Goal: Transaction & Acquisition: Purchase product/service

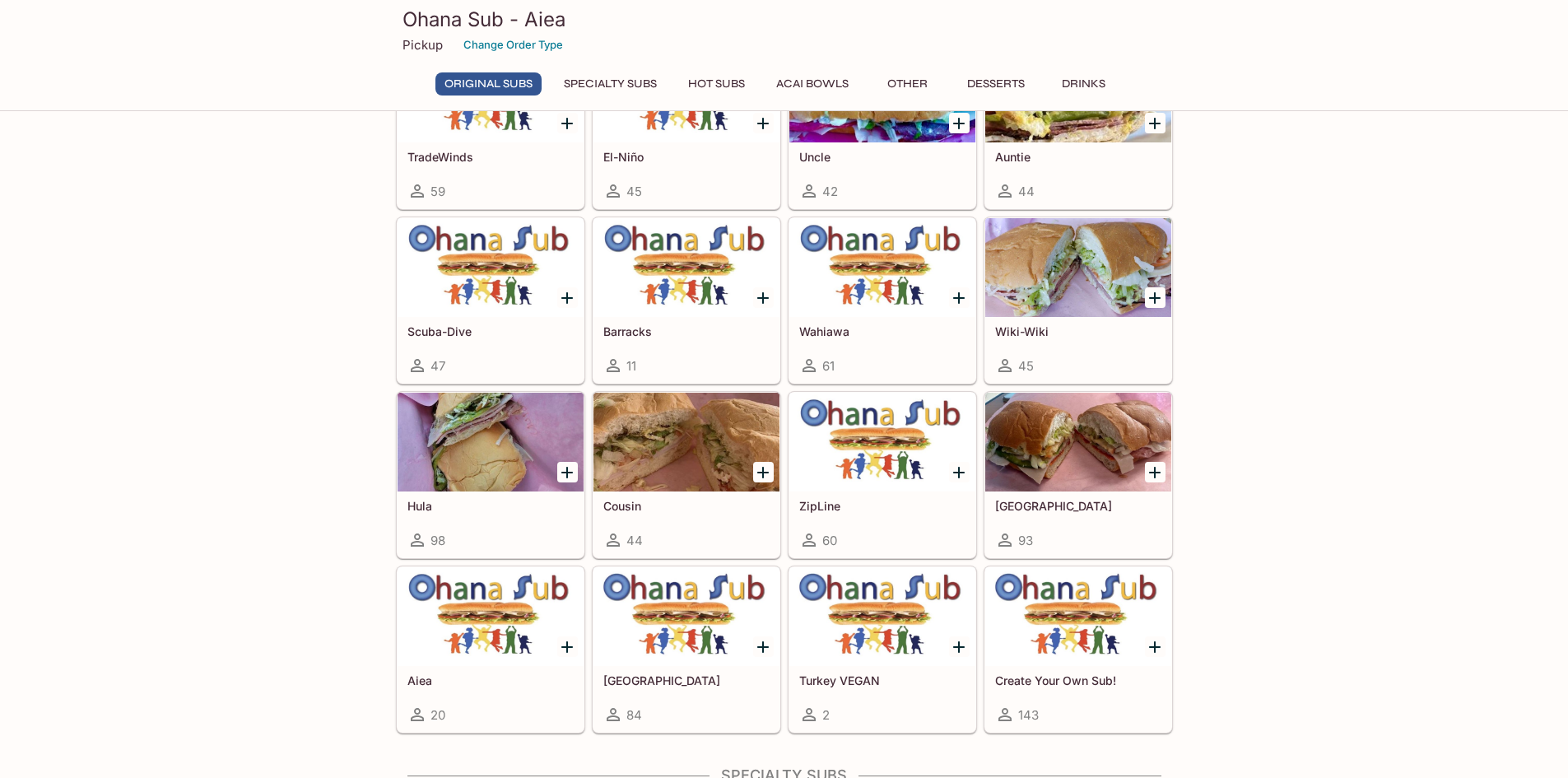
scroll to position [411, 0]
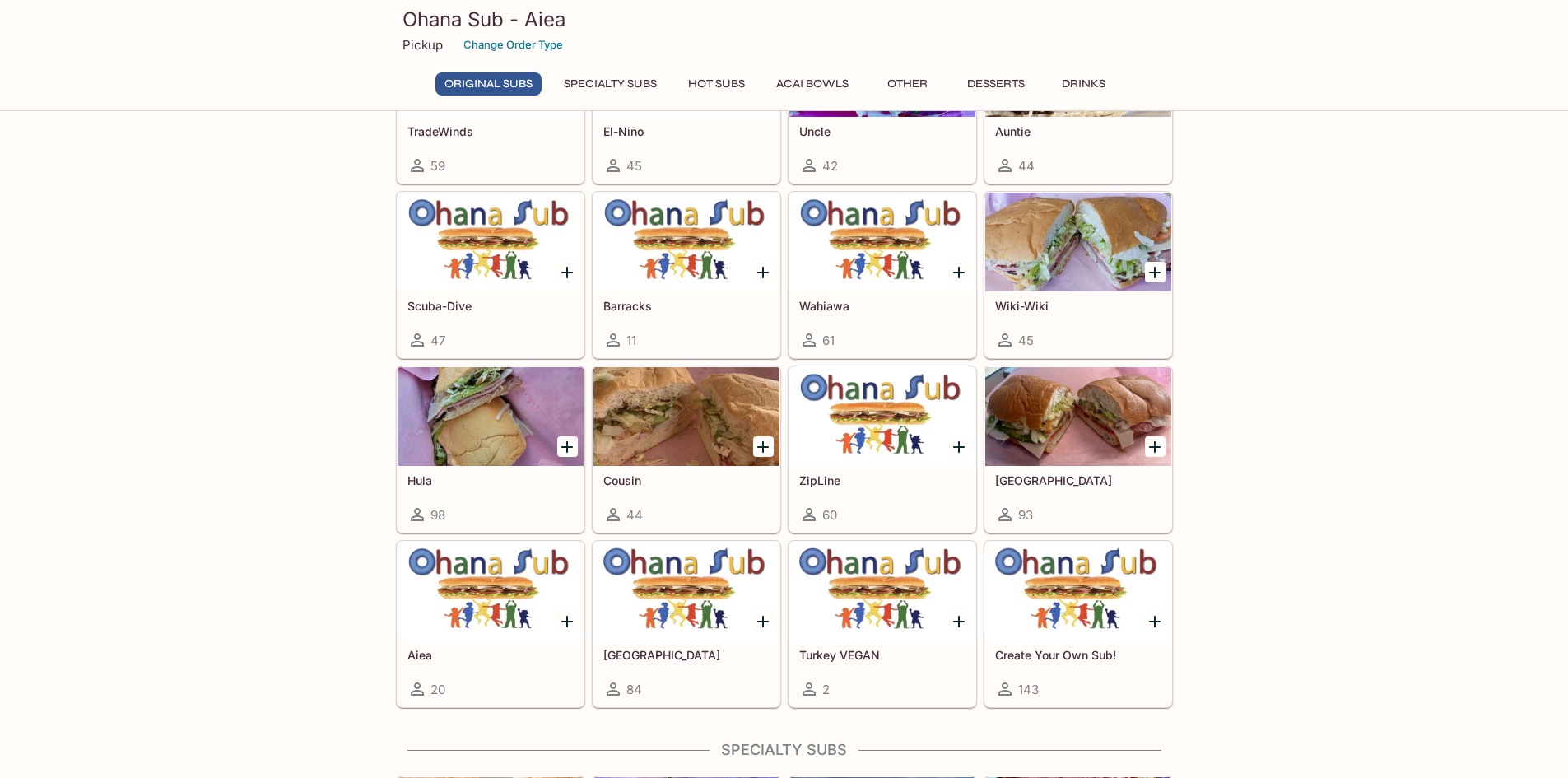
click at [455, 416] on div at bounding box center [490, 417] width 186 height 99
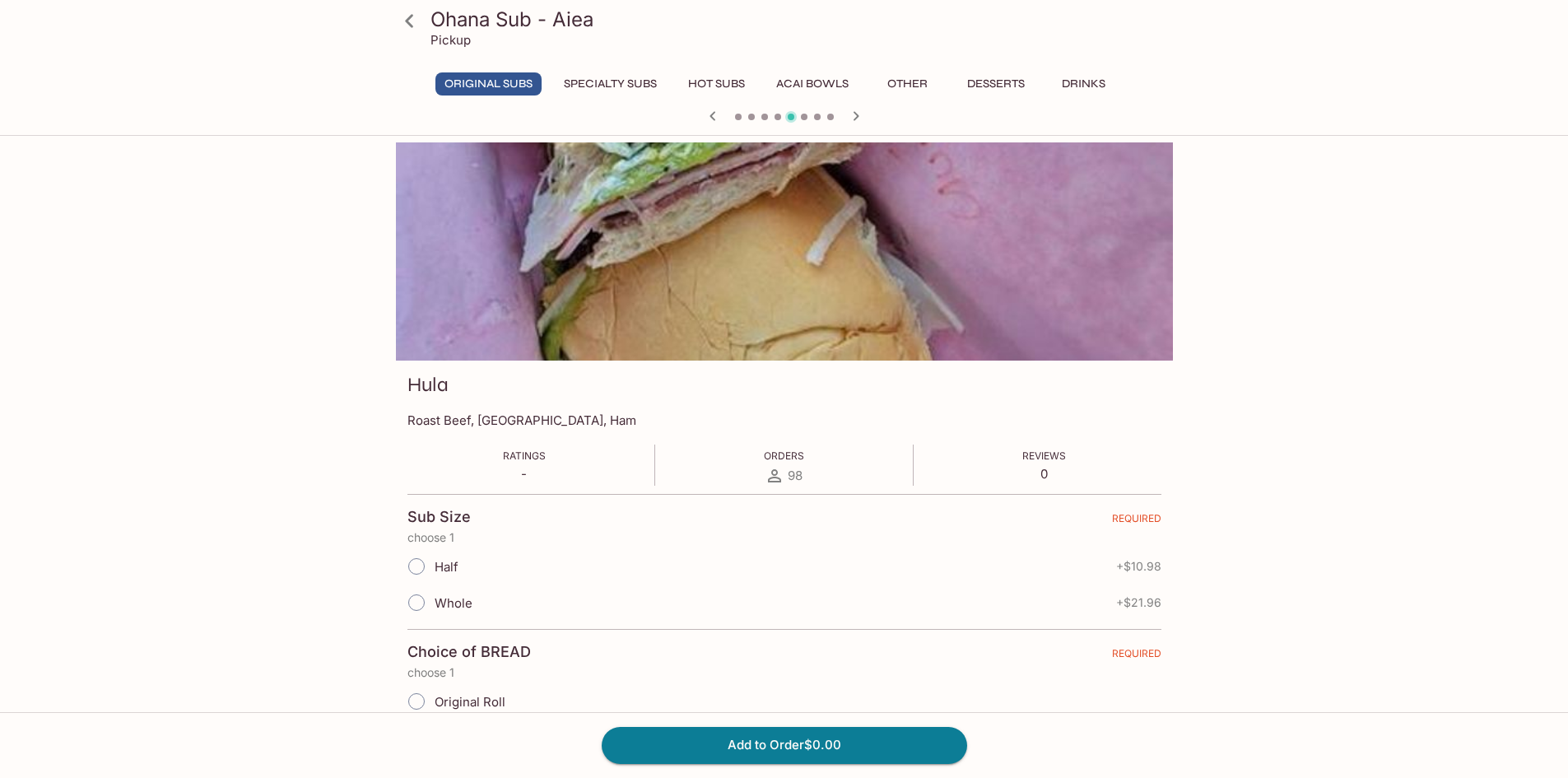
click at [418, 606] on input "Whole" at bounding box center [416, 603] width 34 height 34
radio input "true"
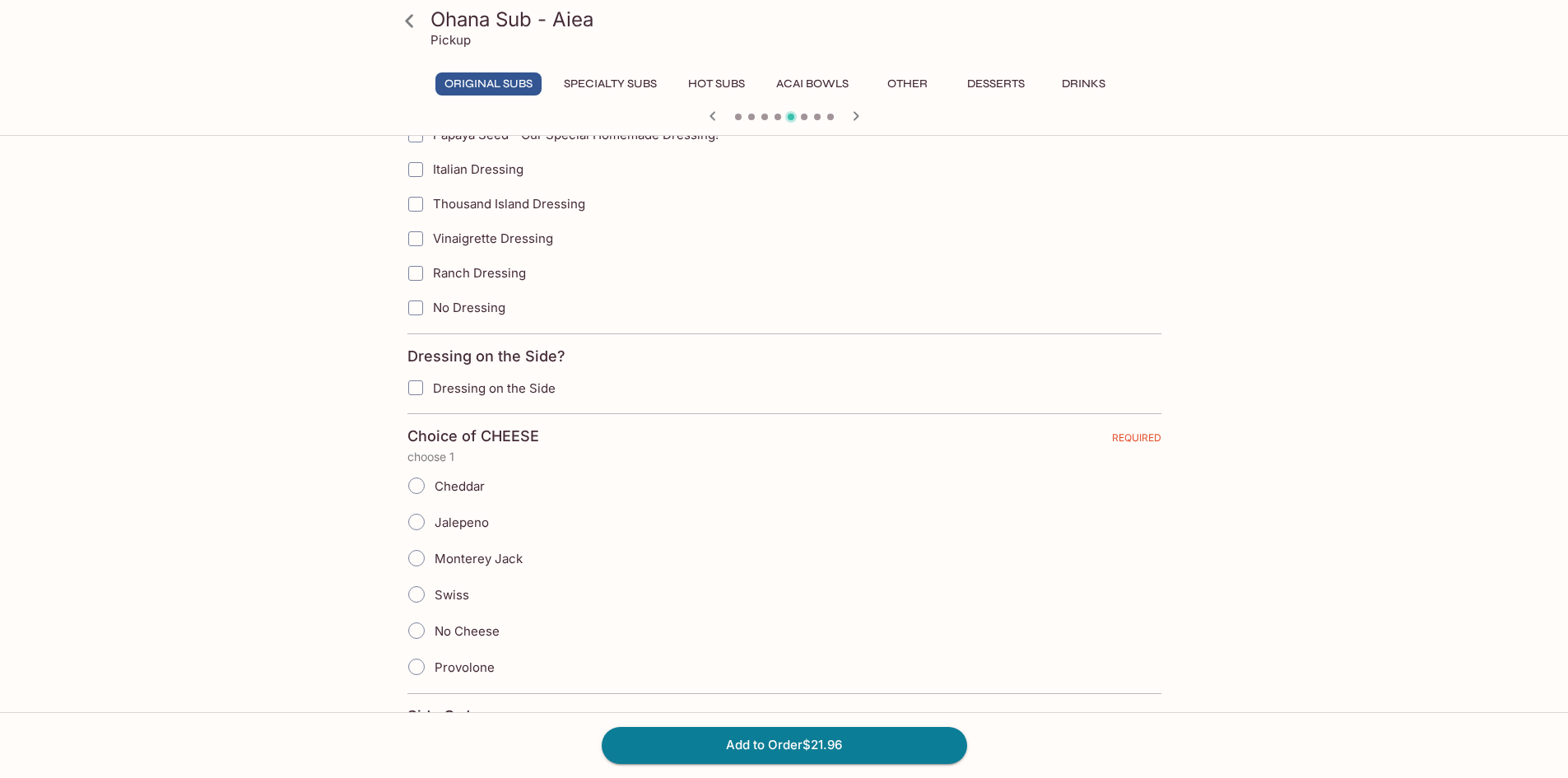
scroll to position [1153, 0]
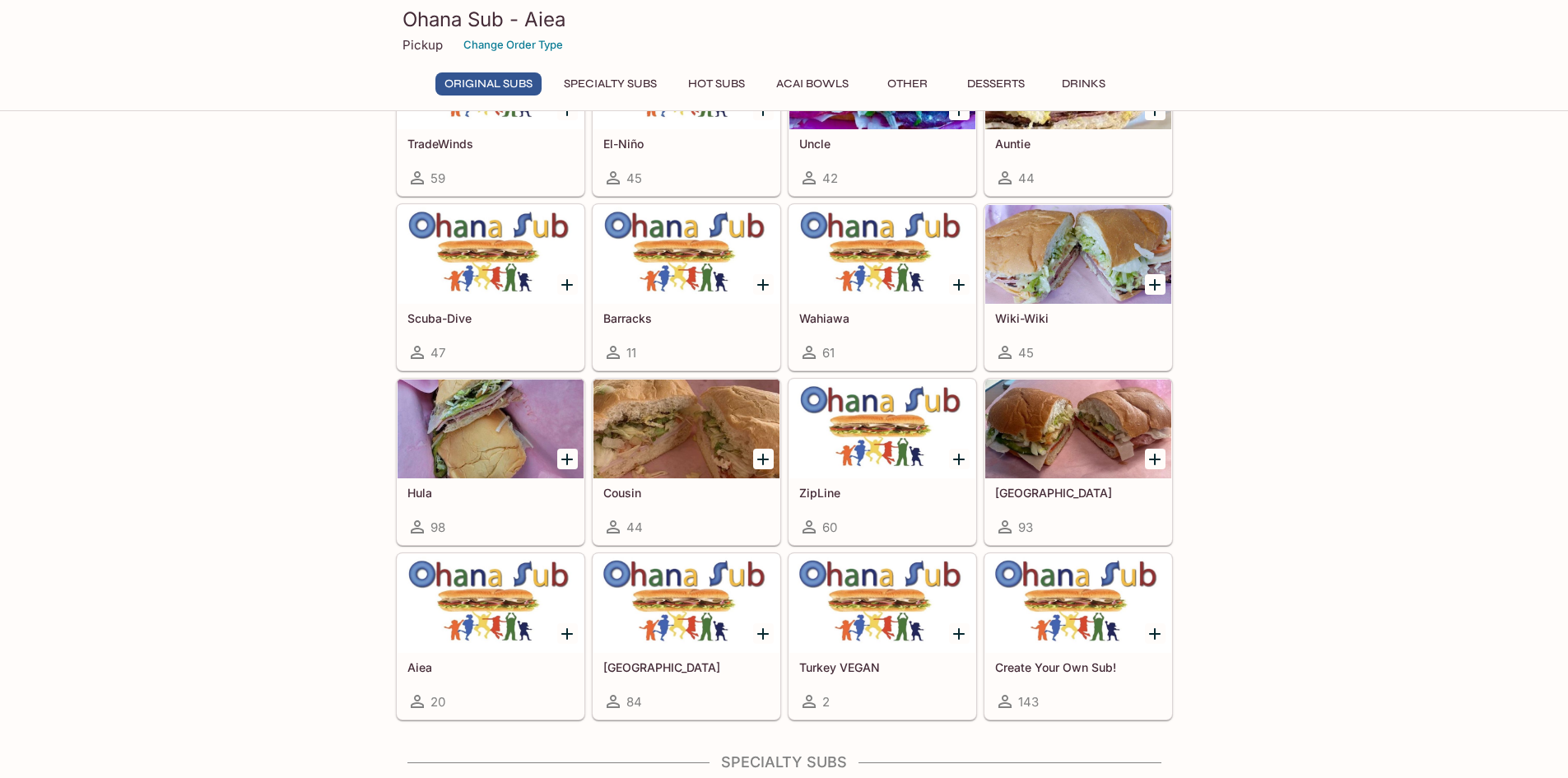
scroll to position [494, 0]
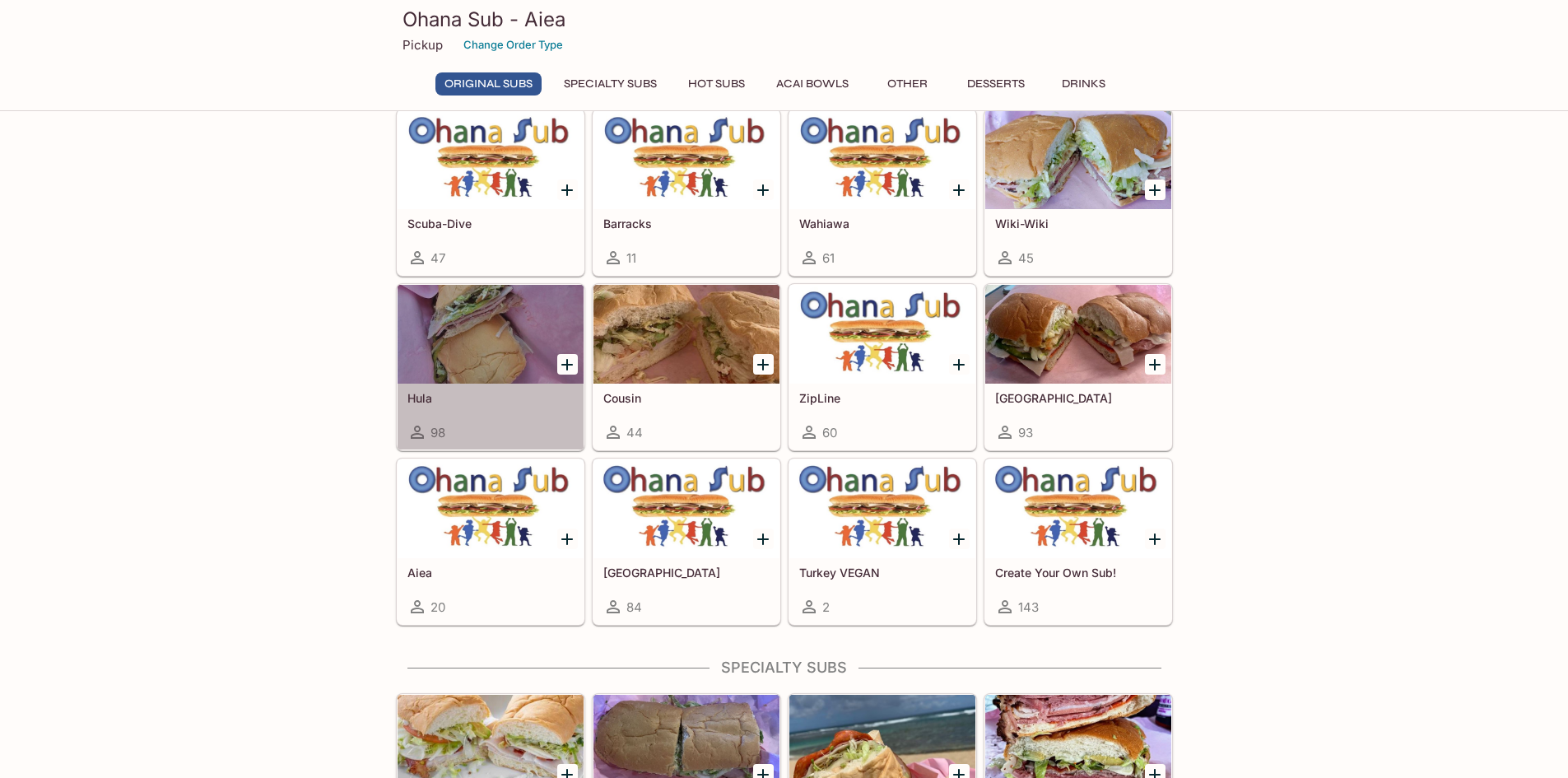
click at [455, 363] on div at bounding box center [490, 334] width 186 height 99
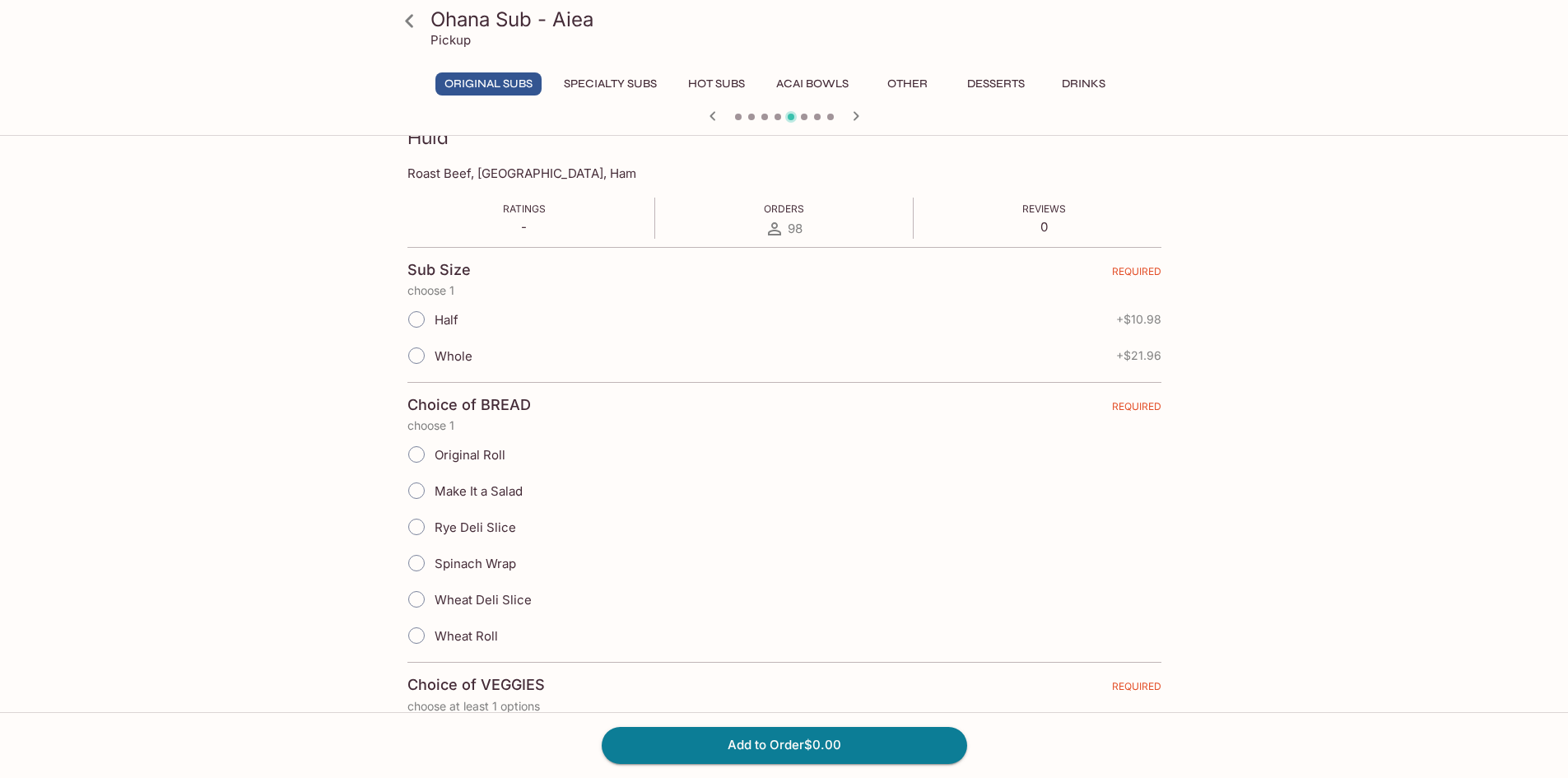
scroll to position [329, 0]
